Goal: Transaction & Acquisition: Purchase product/service

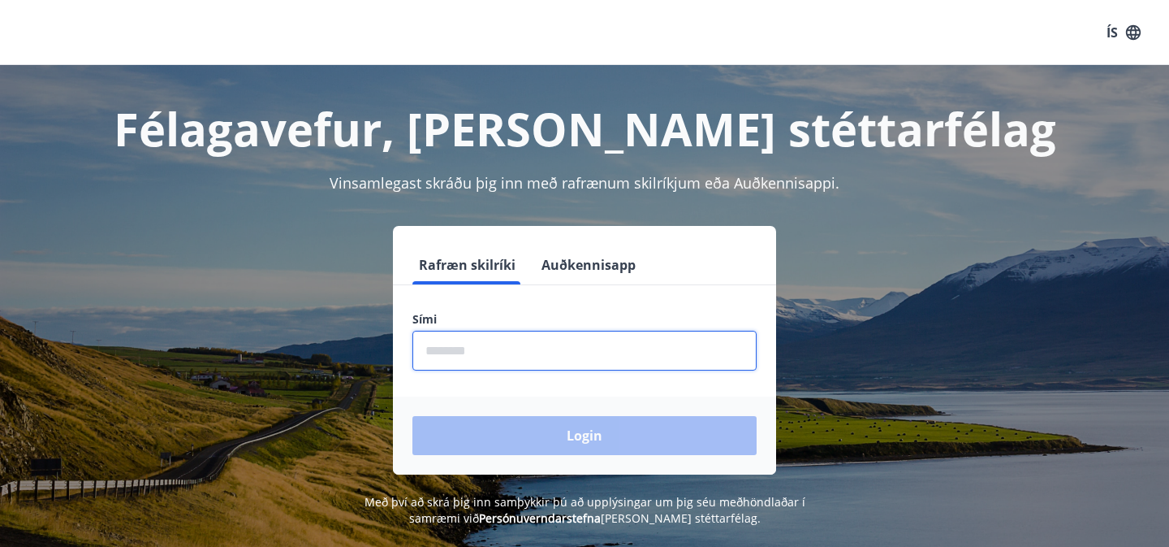
click at [454, 340] on input "phone" at bounding box center [585, 351] width 344 height 40
type input "********"
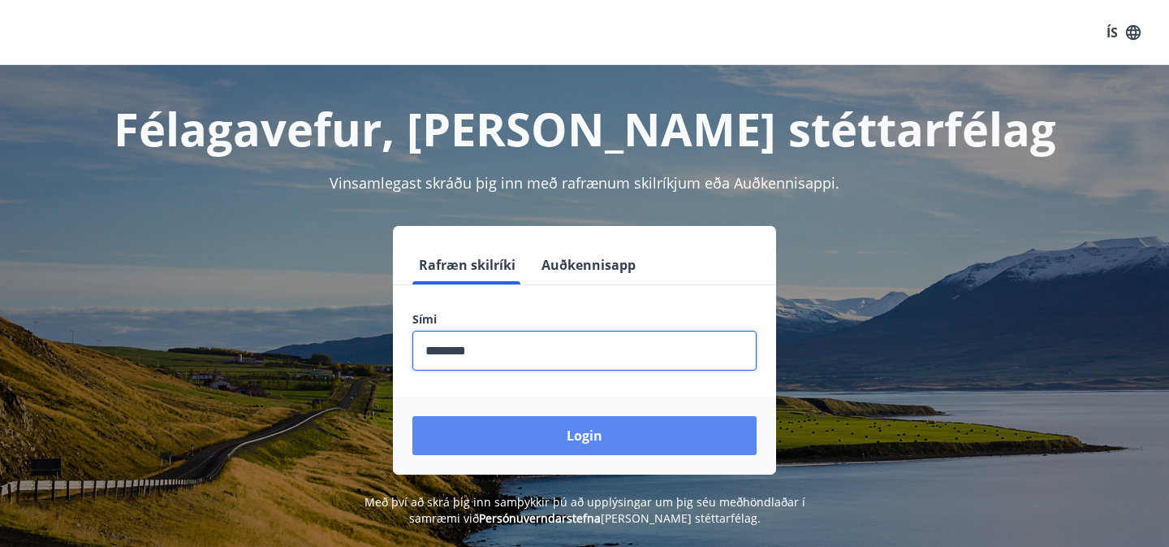
click at [526, 437] on button "Login" at bounding box center [585, 435] width 344 height 39
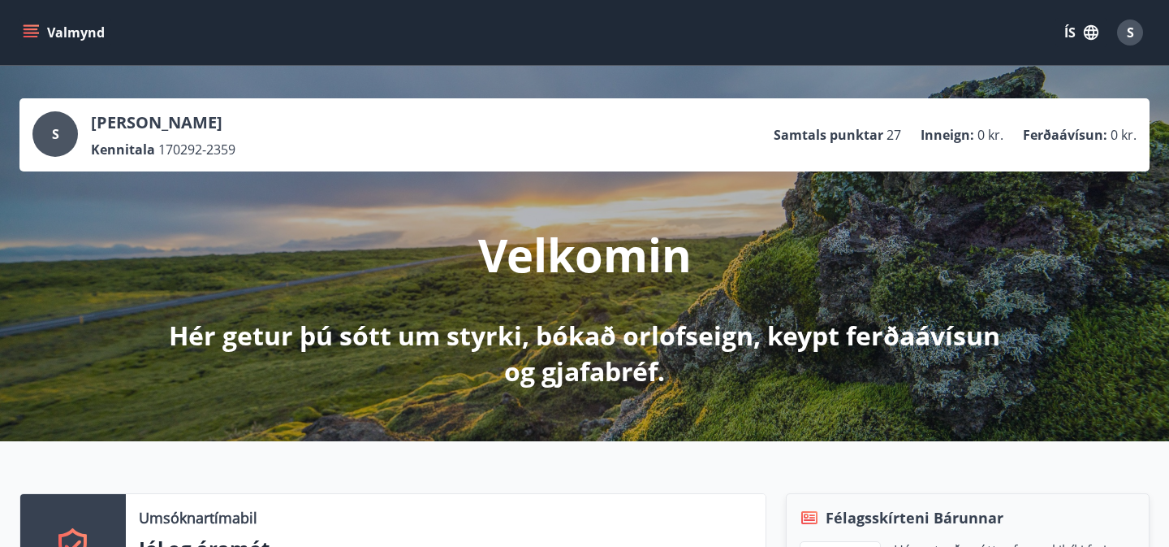
click at [41, 31] on button "Valmynd" at bounding box center [65, 32] width 92 height 29
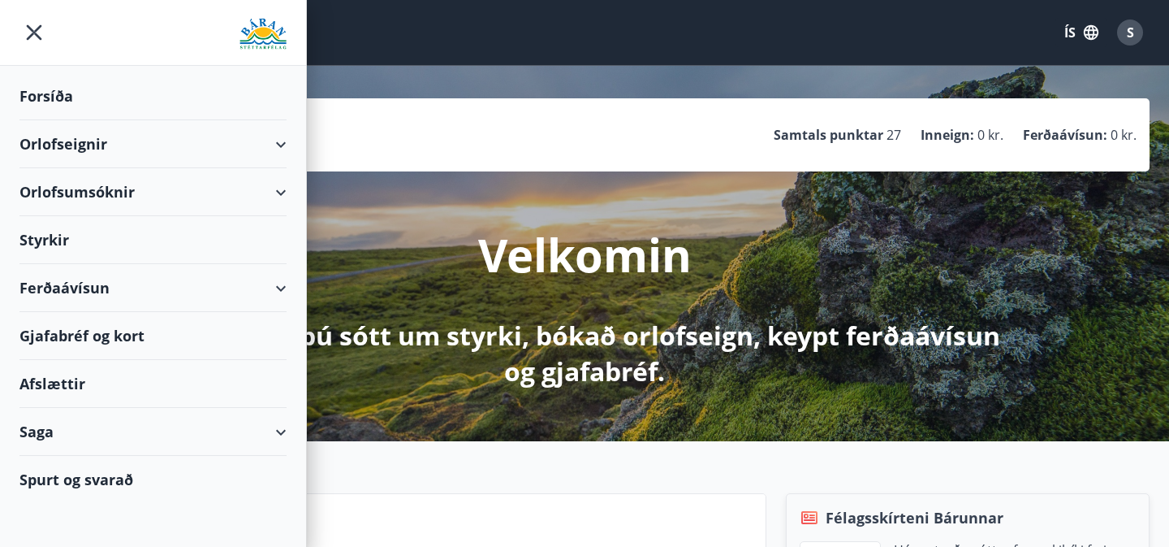
click at [74, 290] on div "Ferðaávísun" at bounding box center [152, 288] width 267 height 48
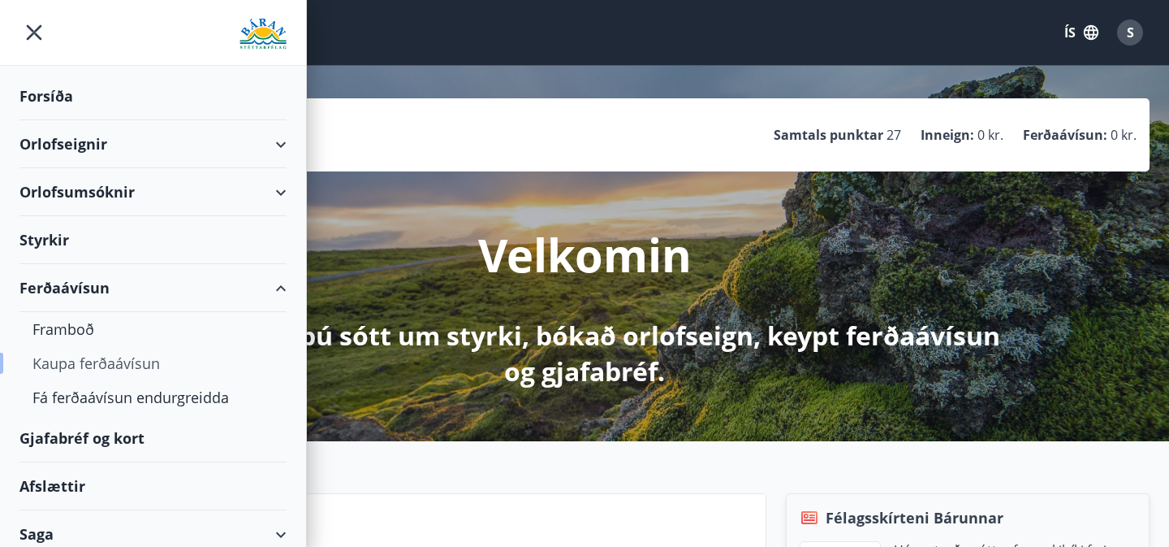
click at [110, 365] on div "Kaupa ferðaávísun" at bounding box center [152, 363] width 241 height 34
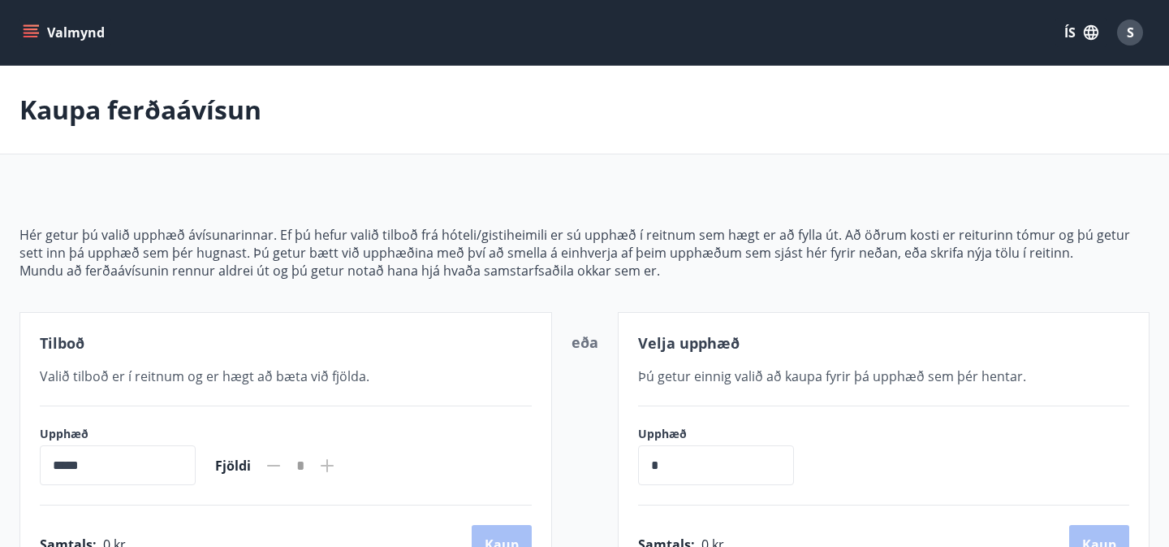
click at [45, 26] on button "Valmynd" at bounding box center [65, 32] width 92 height 29
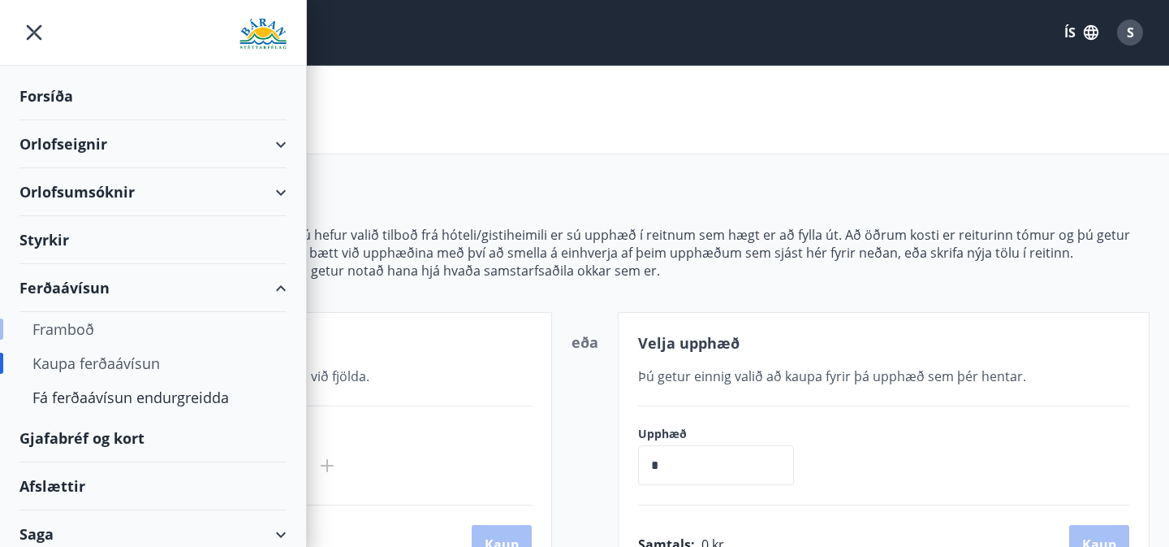
click at [65, 328] on div "Framboð" at bounding box center [152, 329] width 241 height 34
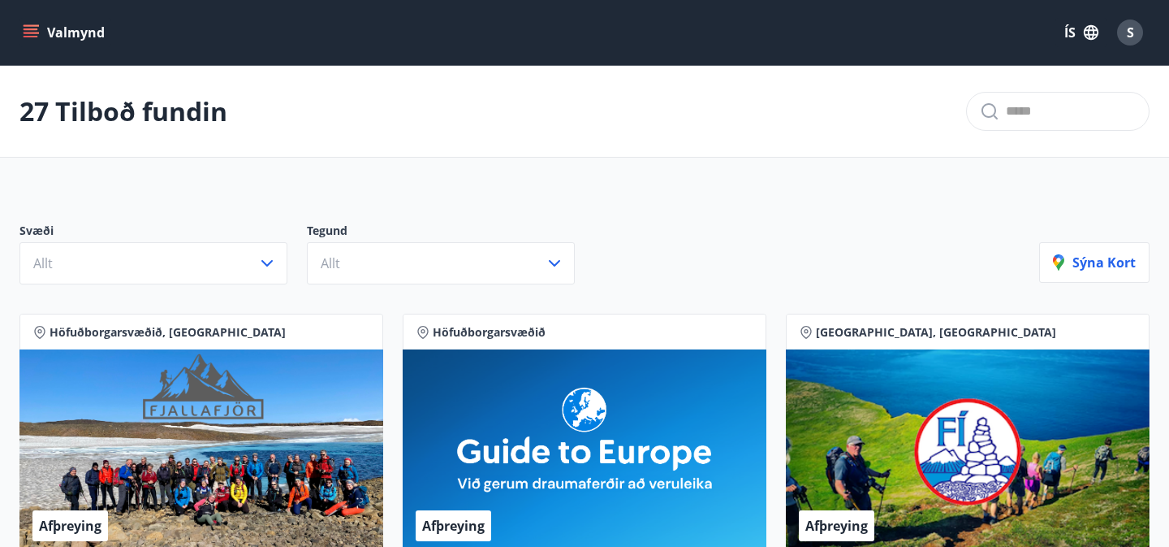
click at [50, 37] on button "Valmynd" at bounding box center [65, 32] width 92 height 29
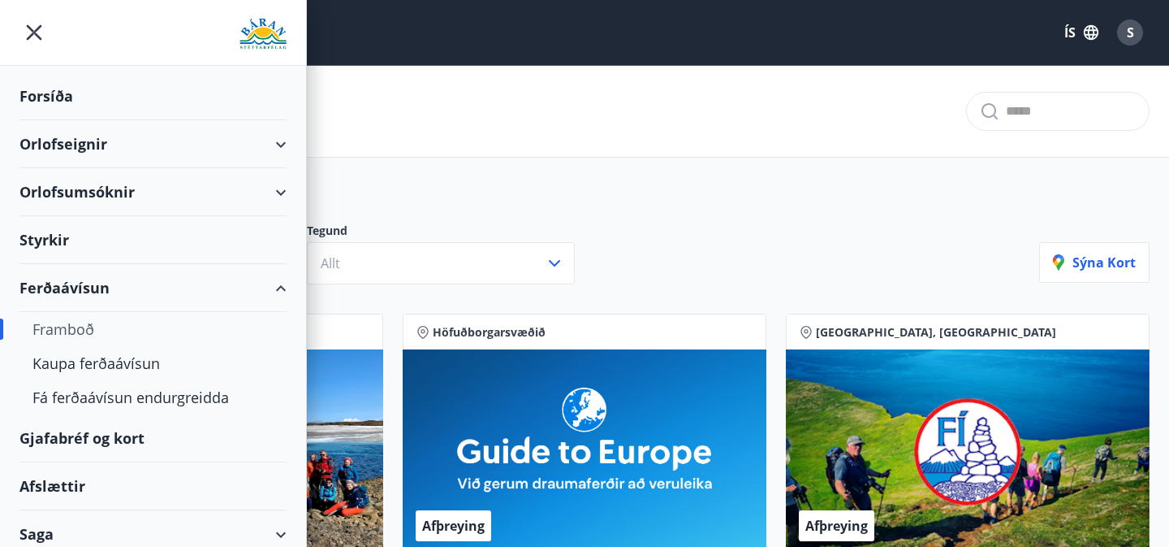
click at [77, 439] on div "Gjafabréf og kort" at bounding box center [152, 438] width 267 height 48
